Goal: Task Accomplishment & Management: Complete application form

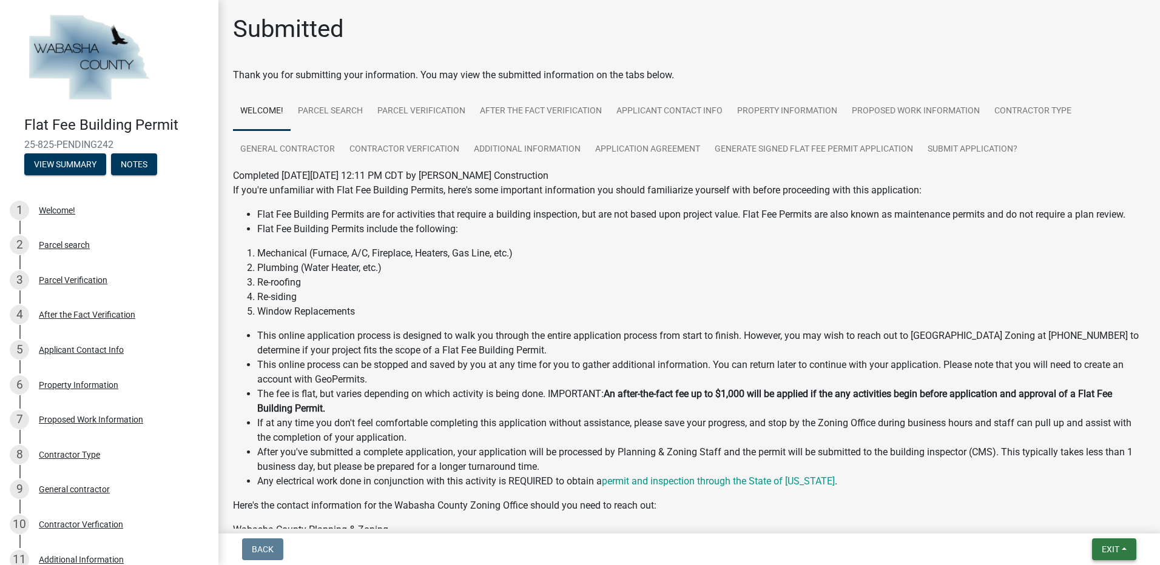
click at [1112, 553] on span "Exit" at bounding box center [1111, 550] width 18 height 10
click at [1089, 517] on button "Save & Exit" at bounding box center [1087, 517] width 97 height 29
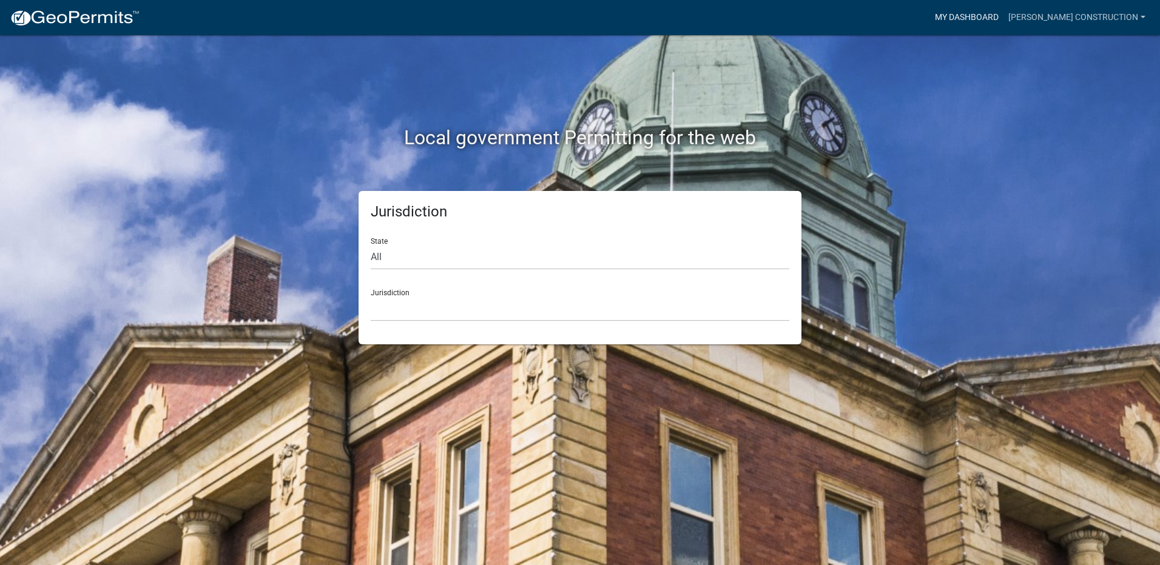
click at [971, 19] on link "My Dashboard" at bounding box center [966, 17] width 73 height 23
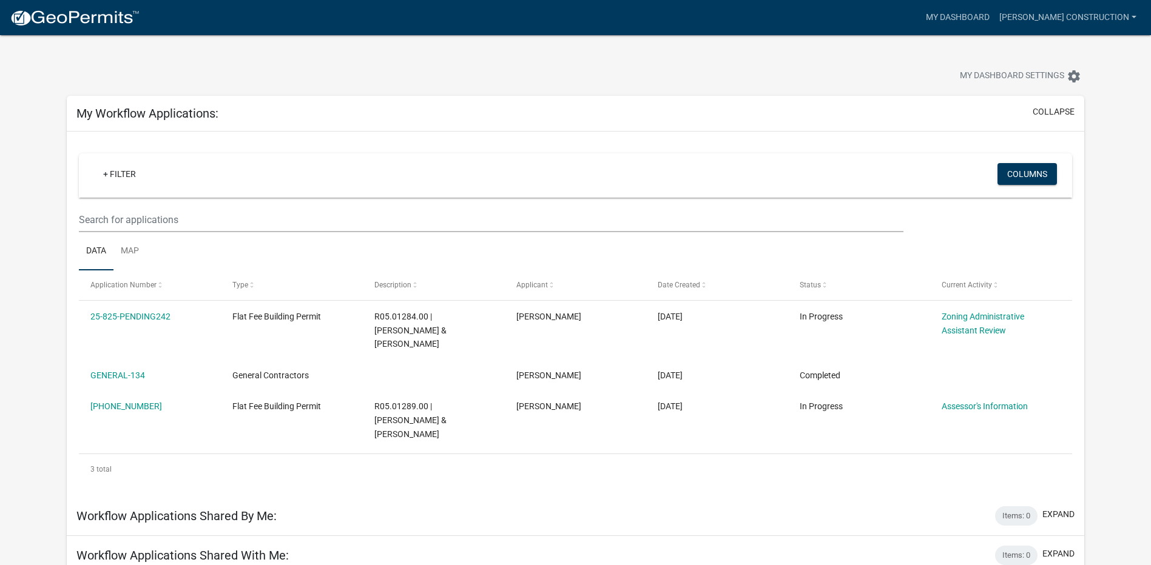
click at [75, 19] on img at bounding box center [75, 18] width 130 height 18
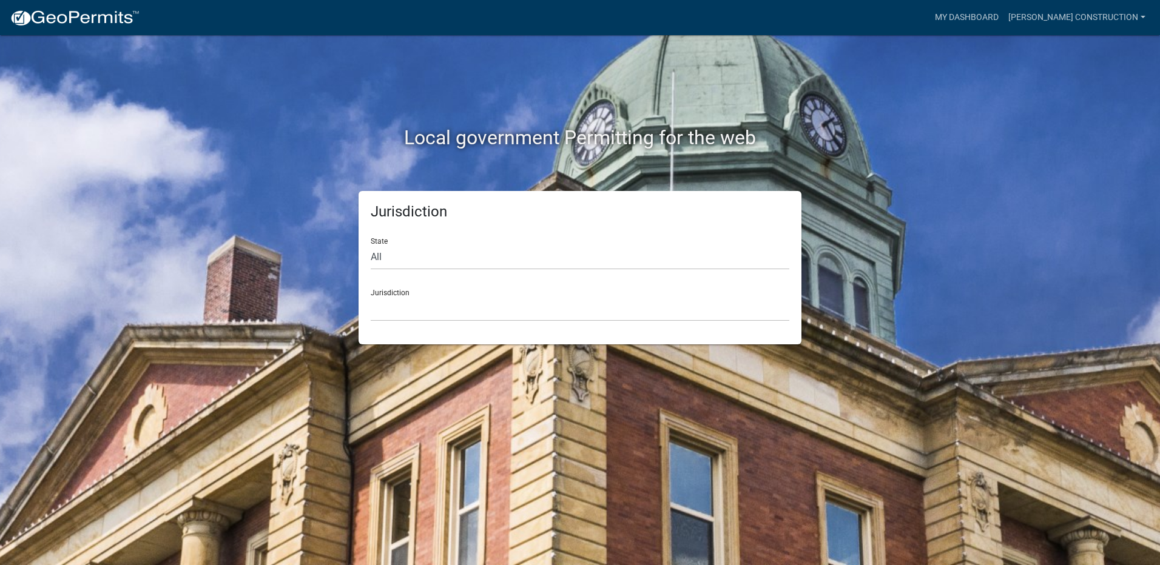
click at [86, 13] on img at bounding box center [75, 18] width 130 height 18
